Goal: Check status: Check status

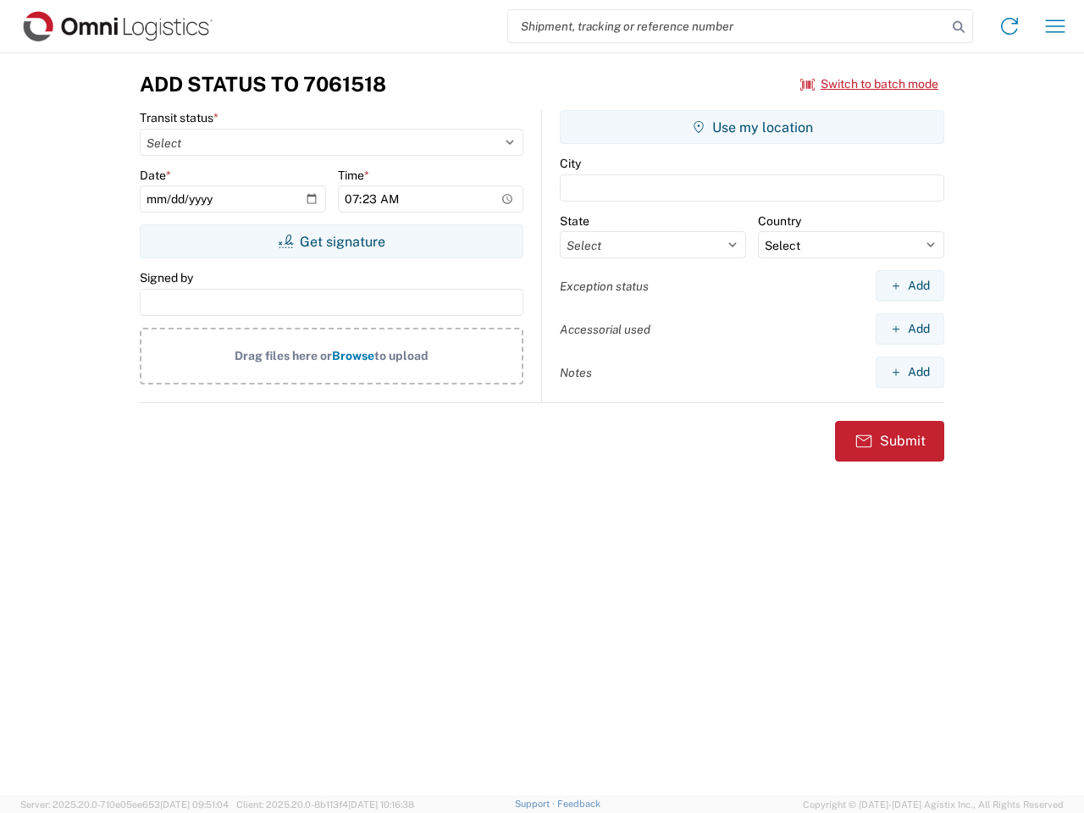
click at [727, 26] on input "search" at bounding box center [727, 26] width 439 height 32
click at [958, 27] on icon at bounding box center [959, 27] width 24 height 24
click at [1009, 26] on icon at bounding box center [1009, 26] width 27 height 27
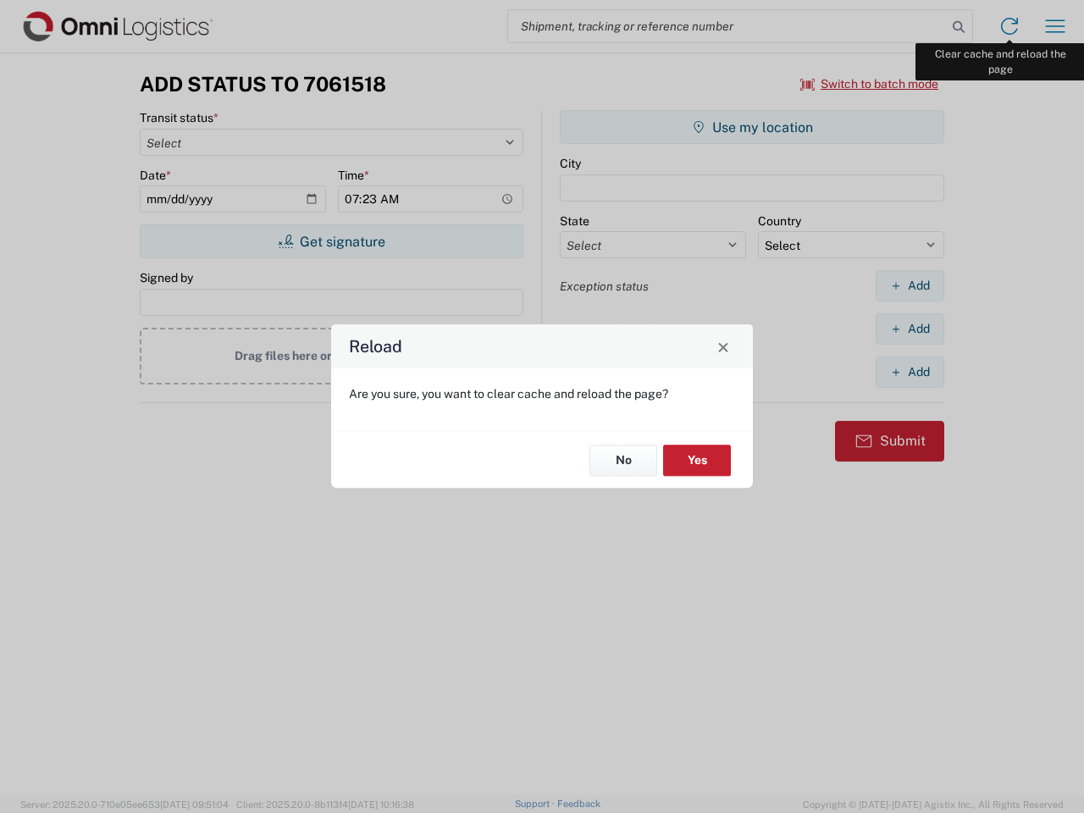
click at [1055, 26] on div "Reload Are you sure, you want to clear cache and reload the page? No Yes" at bounding box center [542, 406] width 1084 height 813
click at [870, 84] on div "Reload Are you sure, you want to clear cache and reload the page? No Yes" at bounding box center [542, 406] width 1084 height 813
click at [331, 241] on div "Reload Are you sure, you want to clear cache and reload the page? No Yes" at bounding box center [542, 406] width 1084 height 813
click at [752, 127] on div "Reload Are you sure, you want to clear cache and reload the page? No Yes" at bounding box center [542, 406] width 1084 height 813
click at [909, 285] on div "Reload Are you sure, you want to clear cache and reload the page? No Yes" at bounding box center [542, 406] width 1084 height 813
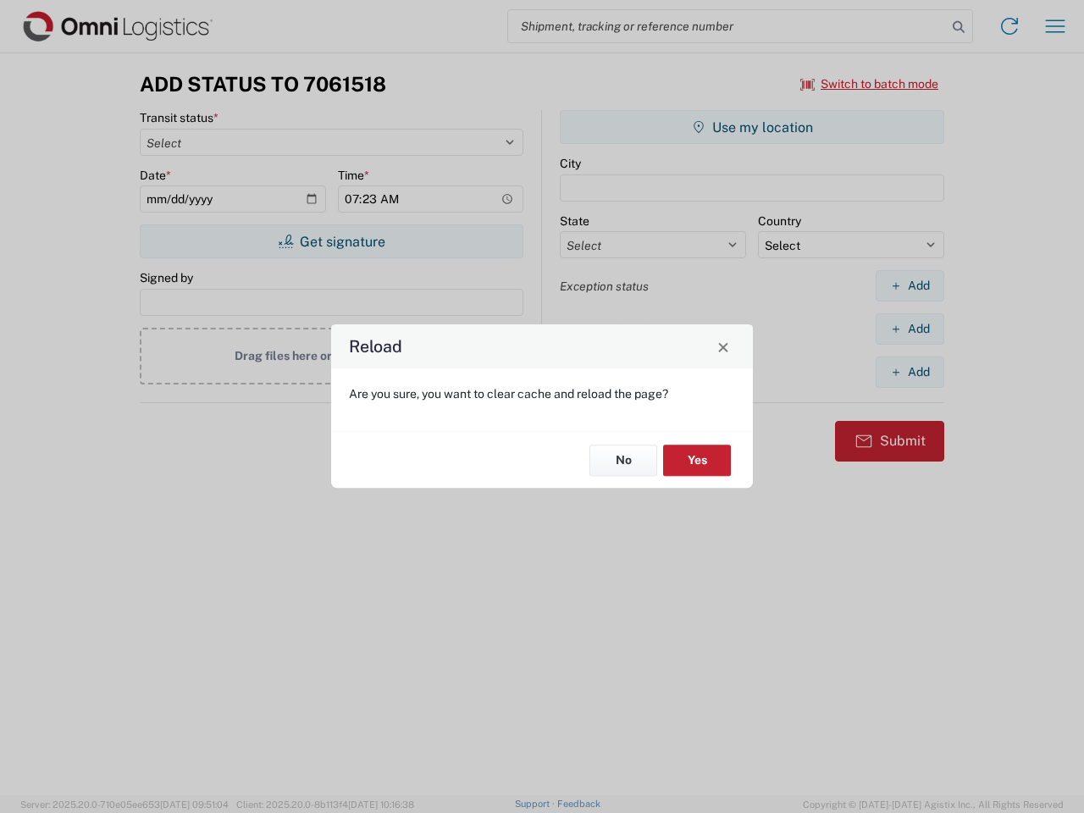
click at [909, 329] on div "Reload Are you sure, you want to clear cache and reload the page? No Yes" at bounding box center [542, 406] width 1084 height 813
click at [909, 372] on div "Reload Are you sure, you want to clear cache and reload the page? No Yes" at bounding box center [542, 406] width 1084 height 813
